Goal: Task Accomplishment & Management: Manage account settings

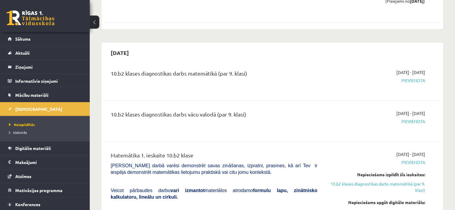
scroll to position [375, 0]
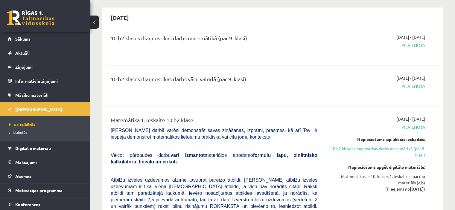
click at [419, 42] on span "Pievienota" at bounding box center [375, 45] width 99 height 6
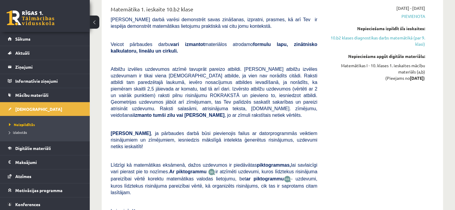
scroll to position [473, 0]
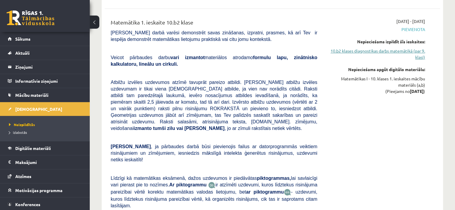
click at [399, 48] on link "10.b2 klases diagnostikas darbs matemātikā (par 9. klasi)" at bounding box center [375, 54] width 99 height 13
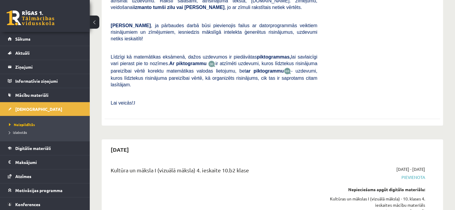
scroll to position [3454, 0]
click at [30, 42] on link "Sākums" at bounding box center [45, 39] width 74 height 14
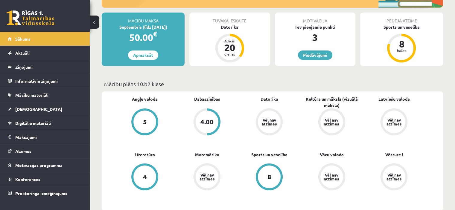
scroll to position [120, 0]
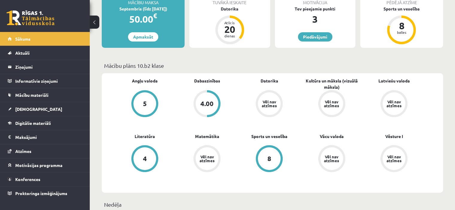
click at [138, 103] on div "5" at bounding box center [144, 103] width 23 height 23
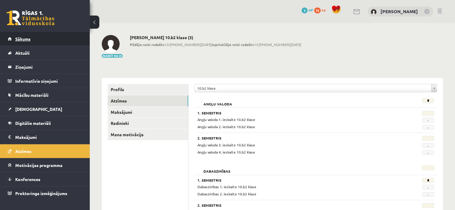
click at [28, 37] on span "Sākums" at bounding box center [22, 38] width 15 height 5
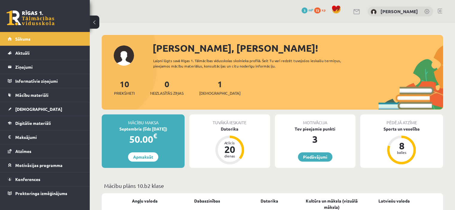
click at [122, 55] on div "Sveika, Elizabete! Laipni lūgts savā Rīgas 1. Tālmācības vidusskolas skolnieka …" at bounding box center [272, 75] width 341 height 69
click at [127, 54] on div "Sveika, Elizabete! Laipni lūgts savā Rīgas 1. Tālmācības vidusskolas skolnieka …" at bounding box center [272, 75] width 341 height 69
click at [126, 55] on div "Sveika, Elizabete! Laipni lūgts savā Rīgas 1. Tālmācības vidusskolas skolnieka …" at bounding box center [272, 75] width 341 height 69
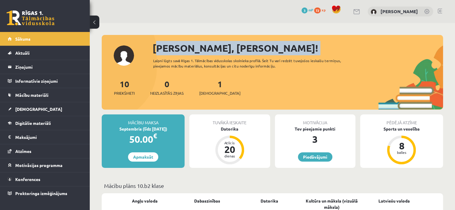
click at [126, 55] on div "Sveika, Elizabete! Laipni lūgts savā Rīgas 1. Tālmācības vidusskolas skolnieka …" at bounding box center [272, 75] width 341 height 69
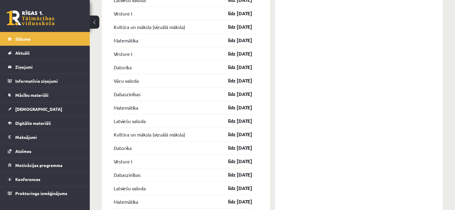
scroll to position [743, 0]
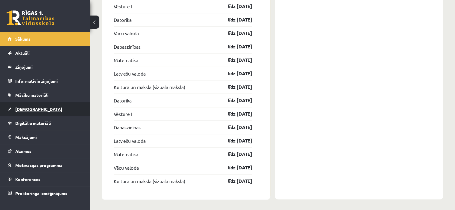
click at [27, 110] on span "[DEMOGRAPHIC_DATA]" at bounding box center [38, 109] width 47 height 5
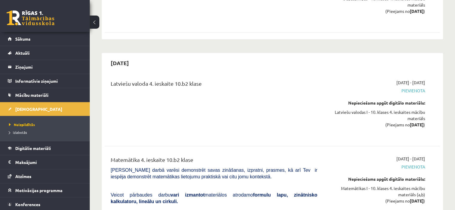
scroll to position [3454, 0]
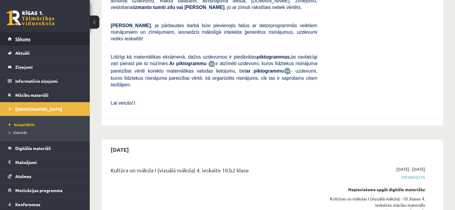
click at [14, 37] on link "Sākums" at bounding box center [45, 39] width 74 height 14
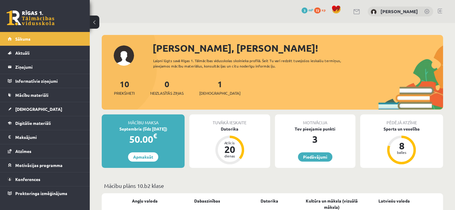
click at [126, 58] on div "Sveika, Elizabete! Laipni lūgts savā Rīgas 1. Tālmācības vidusskolas skolnieka …" at bounding box center [272, 75] width 341 height 69
click at [371, 12] on img at bounding box center [374, 12] width 6 height 6
click at [426, 9] on link at bounding box center [427, 12] width 6 height 6
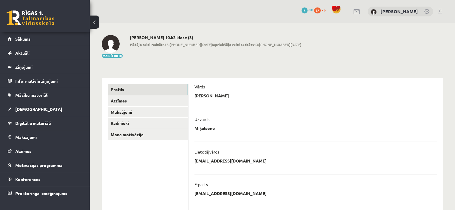
click at [111, 50] on img at bounding box center [111, 44] width 18 height 18
click at [116, 56] on button "Mainīt bildi" at bounding box center [112, 56] width 21 height 4
click at [26, 37] on span "Sākums" at bounding box center [22, 38] width 15 height 5
